Goal: Task Accomplishment & Management: Manage account settings

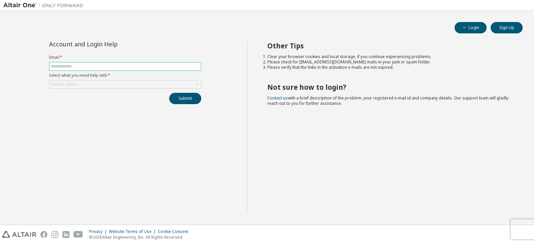
click at [62, 66] on input "text" at bounding box center [125, 66] width 149 height 5
type input "*"
type input "**********"
click at [91, 86] on div "Click to select" at bounding box center [125, 84] width 152 height 8
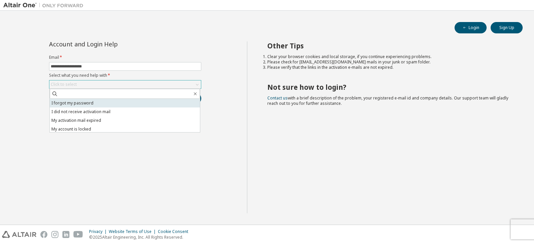
click at [88, 102] on li "I forgot my password" at bounding box center [125, 103] width 150 height 9
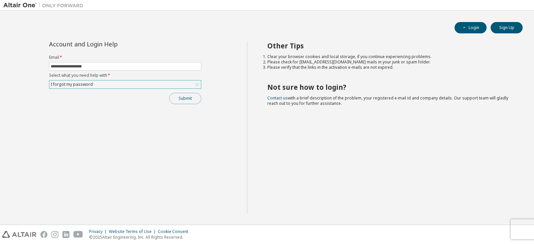
click at [182, 101] on button "Submit" at bounding box center [185, 98] width 32 height 11
